Goal: Task Accomplishment & Management: Manage account settings

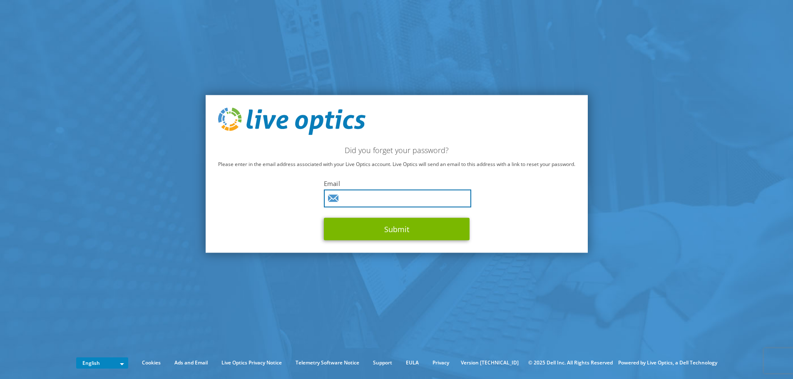
click at [434, 195] on input "text" at bounding box center [397, 198] width 147 height 18
type input "william.gustin@madisoncounty.ny.gov"
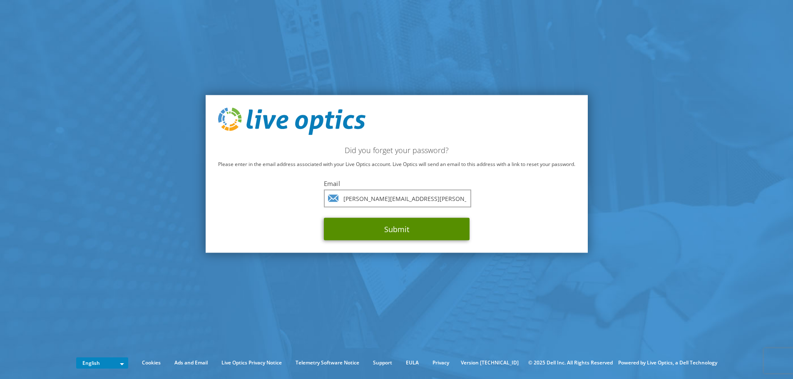
click at [398, 231] on button "Submit" at bounding box center [397, 229] width 146 height 22
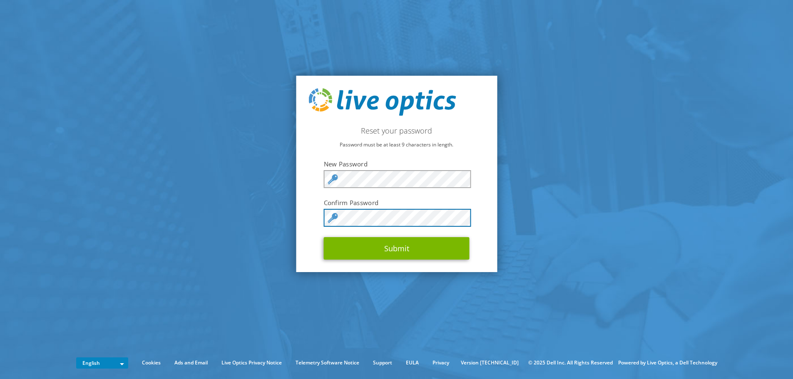
click at [324, 237] on button "Submit" at bounding box center [397, 248] width 146 height 22
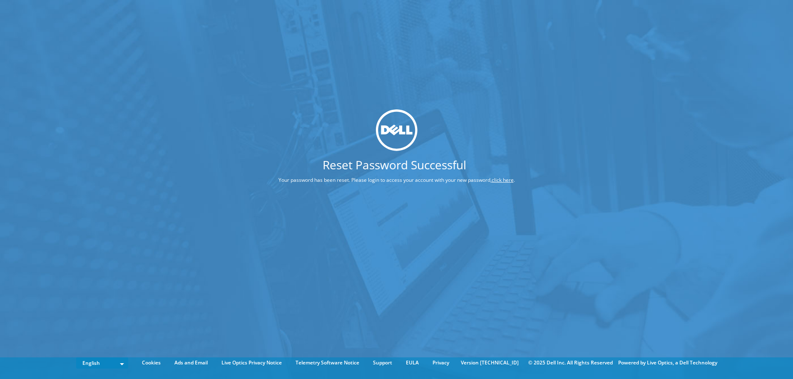
click at [504, 180] on link "click here" at bounding box center [503, 180] width 22 height 7
